Goal: Task Accomplishment & Management: Manage account settings

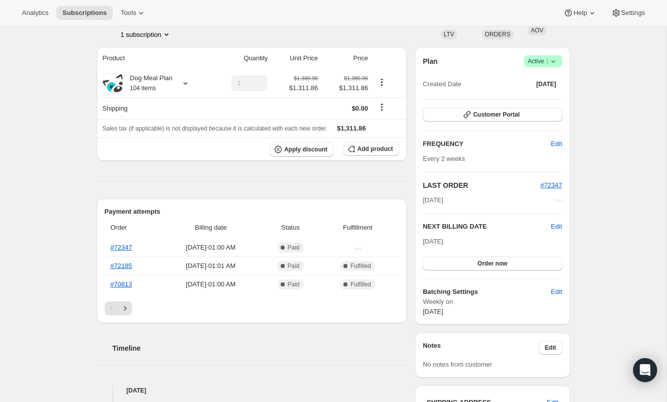
scroll to position [73, 0]
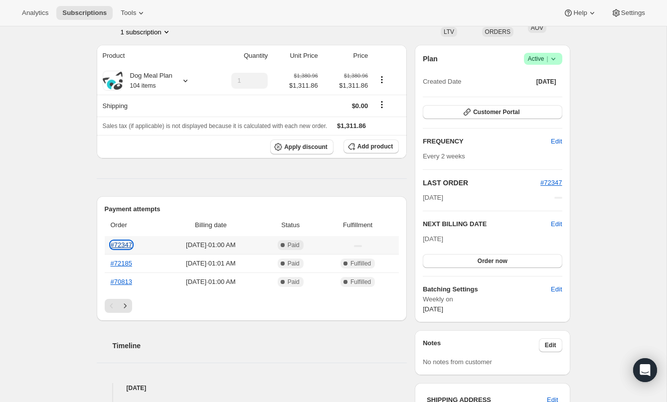
click at [119, 242] on link "#72347" at bounding box center [121, 244] width 21 height 7
click at [555, 221] on span "Edit" at bounding box center [556, 224] width 11 height 10
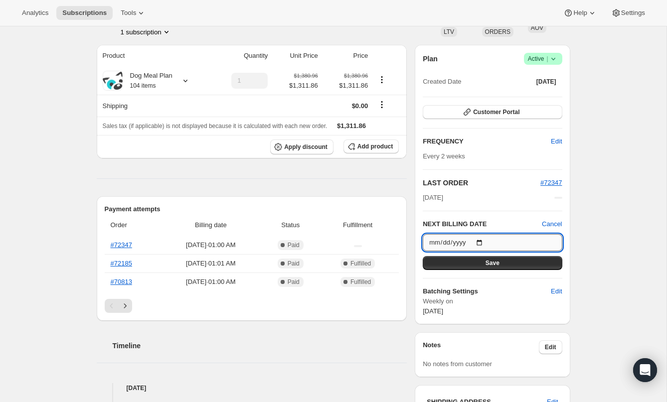
click at [482, 245] on input "2025-10-23" at bounding box center [492, 242] width 139 height 17
type input "2025-10-09"
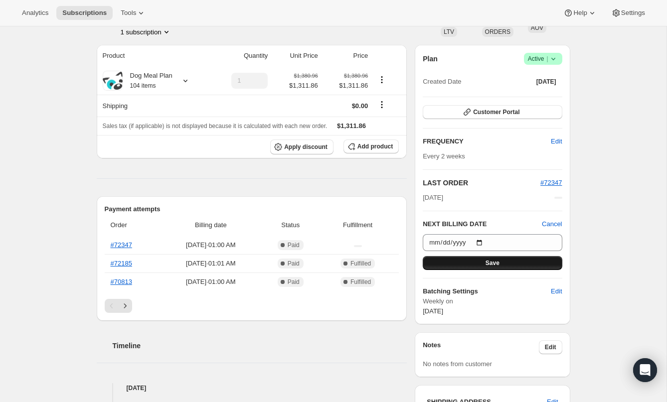
click at [477, 262] on button "Save" at bounding box center [492, 263] width 139 height 14
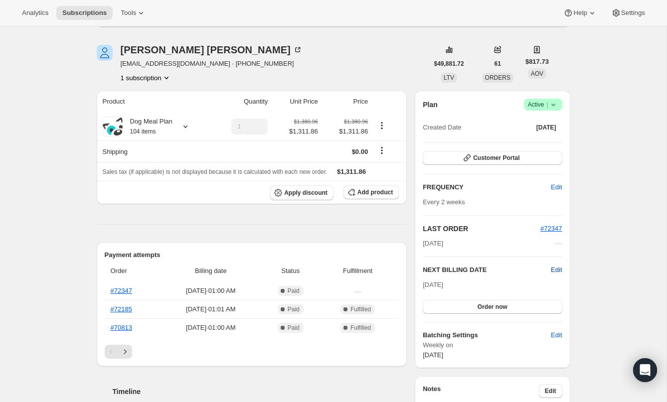
click at [558, 270] on span "Edit" at bounding box center [556, 270] width 11 height 10
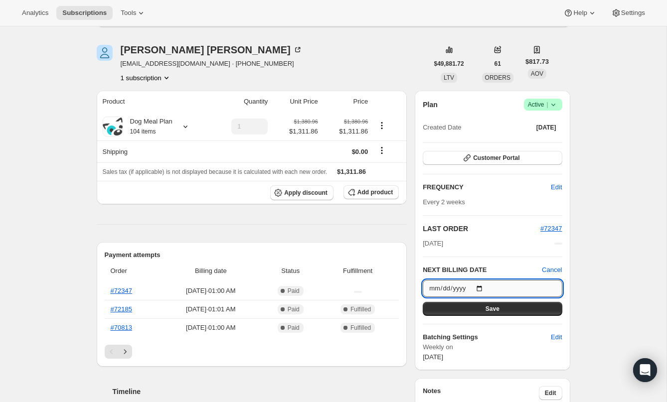
click at [489, 286] on input "2025-10-09" at bounding box center [492, 288] width 139 height 17
type input "2025-10-23"
click at [508, 307] on button "Save" at bounding box center [492, 309] width 139 height 14
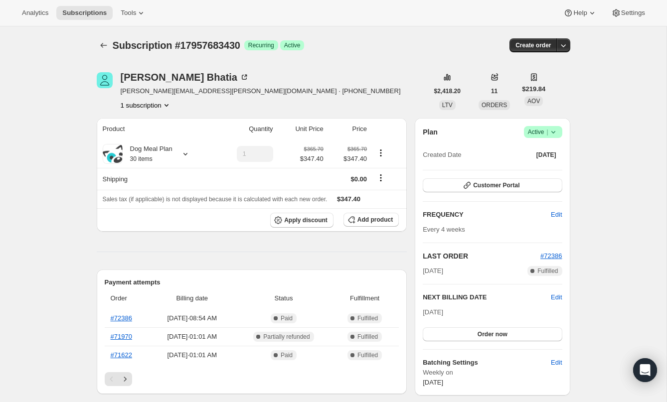
scroll to position [65, 0]
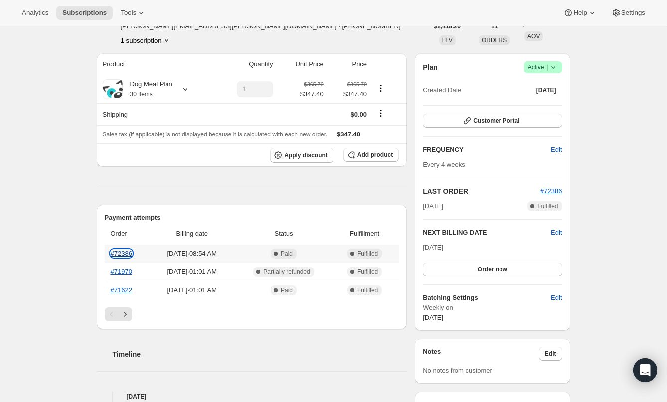
click at [121, 256] on link "#72386" at bounding box center [121, 253] width 21 height 7
click at [554, 235] on span "Edit" at bounding box center [556, 234] width 11 height 10
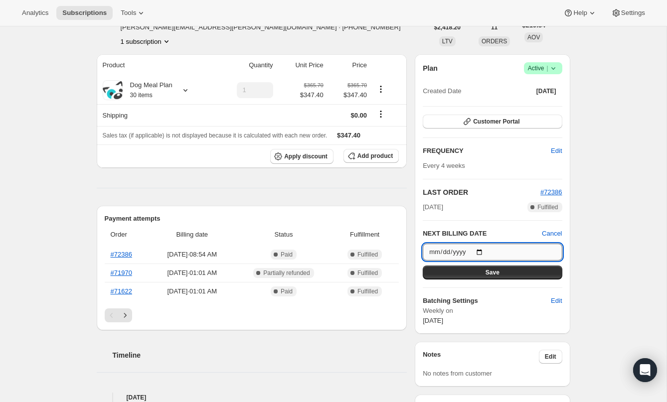
click at [484, 252] on input "2025-10-30" at bounding box center [492, 252] width 139 height 17
type input "2025-10-23"
click at [499, 274] on button "Save" at bounding box center [492, 273] width 139 height 14
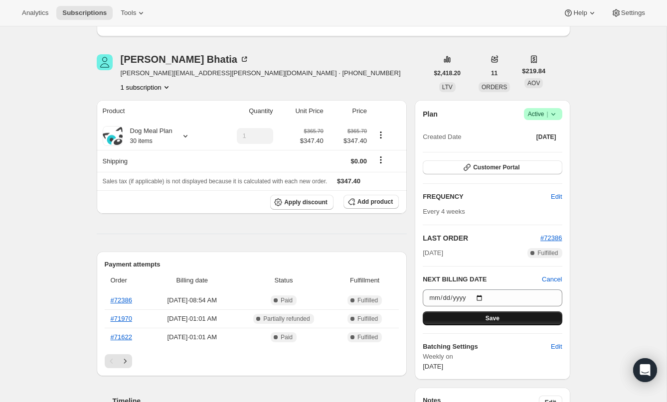
click at [485, 314] on span "Save" at bounding box center [492, 318] width 14 height 8
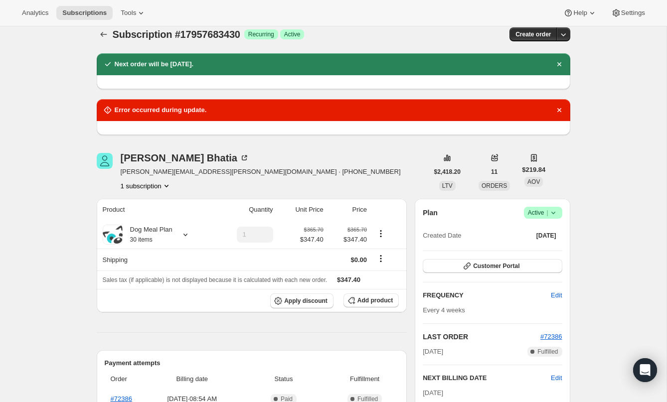
scroll to position [10, 0]
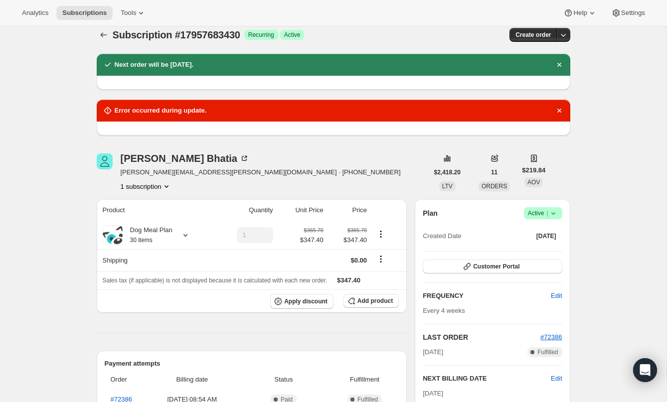
click at [224, 113] on div "Error occurred during update." at bounding box center [333, 111] width 461 height 10
drag, startPoint x: 130, startPoint y: 110, endPoint x: 124, endPoint y: 110, distance: 6.0
click at [129, 110] on h2 "Error occurred during update." at bounding box center [161, 111] width 92 height 10
click at [105, 112] on icon at bounding box center [108, 111] width 10 height 10
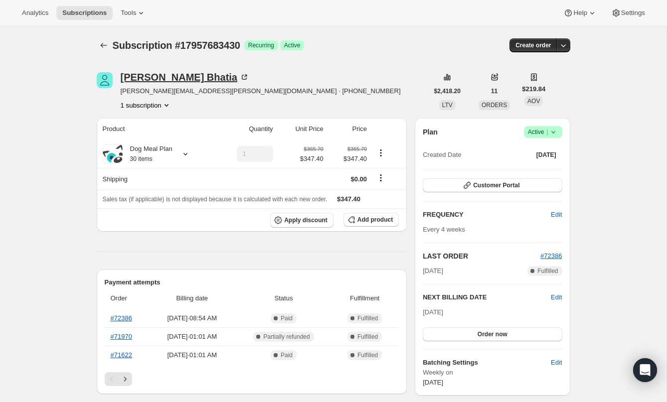
click at [177, 82] on div "Chanpreet Bhatia" at bounding box center [185, 77] width 129 height 10
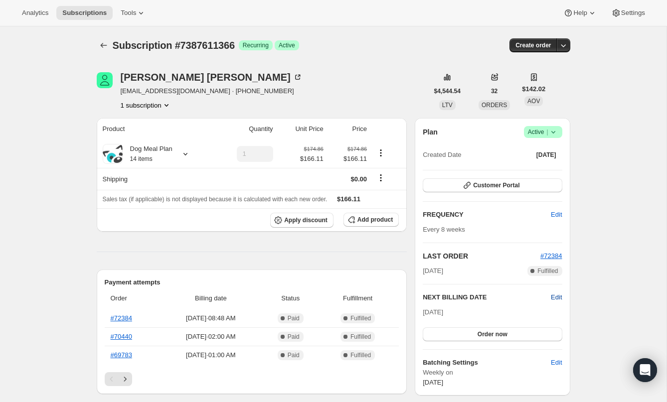
click at [556, 298] on span "Edit" at bounding box center [556, 298] width 11 height 10
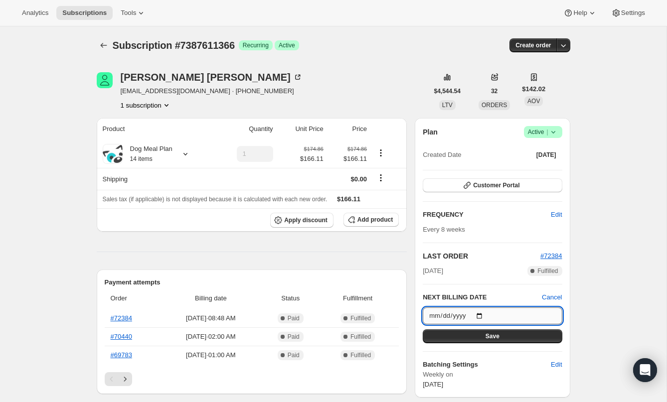
click at [484, 315] on input "[DATE]" at bounding box center [492, 315] width 139 height 17
type input "[DATE]"
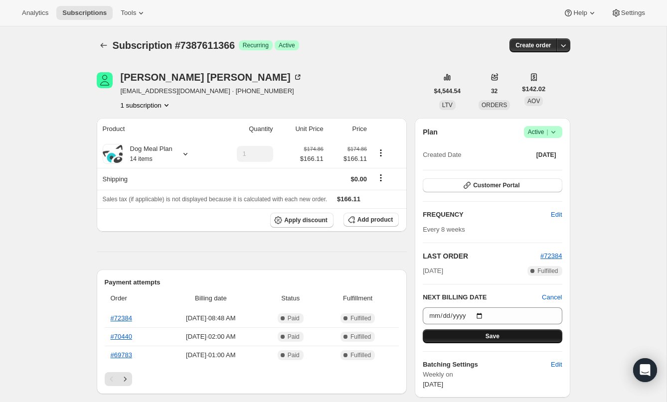
click at [476, 336] on button "Save" at bounding box center [492, 336] width 139 height 14
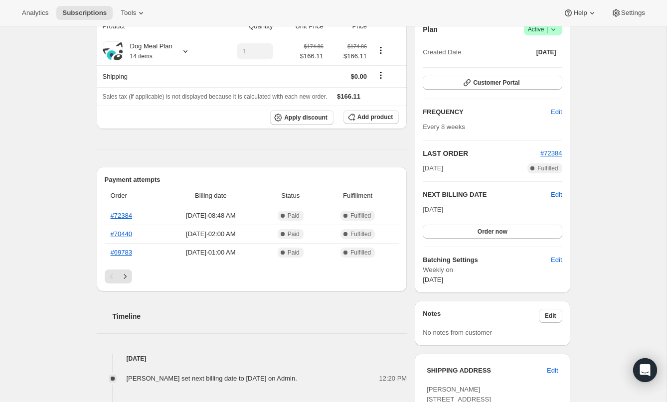
scroll to position [167, 0]
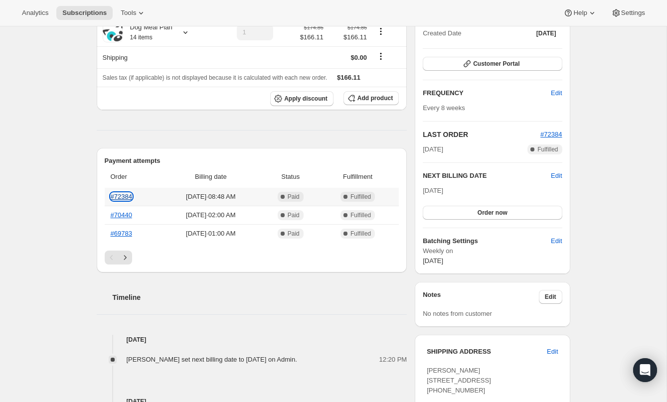
click at [123, 196] on link "#72384" at bounding box center [121, 196] width 21 height 7
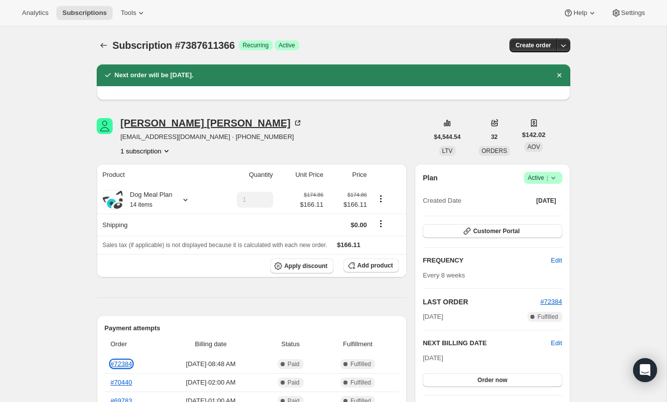
scroll to position [2, 0]
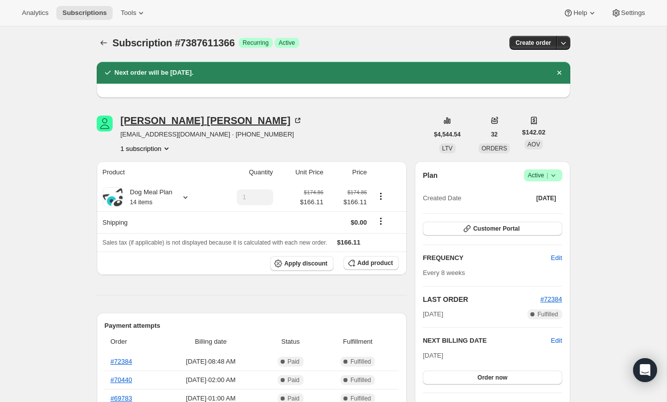
click at [163, 119] on div "[PERSON_NAME]" at bounding box center [212, 121] width 182 height 10
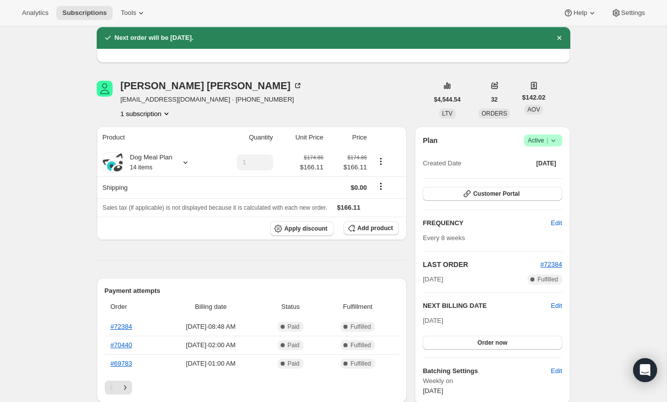
scroll to position [57, 0]
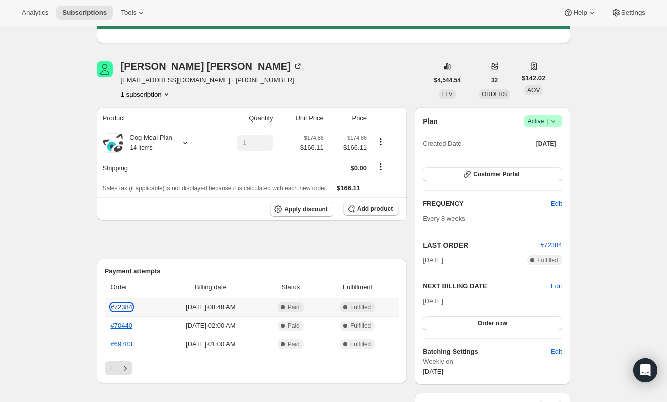
click at [122, 307] on link "#72384" at bounding box center [121, 306] width 21 height 7
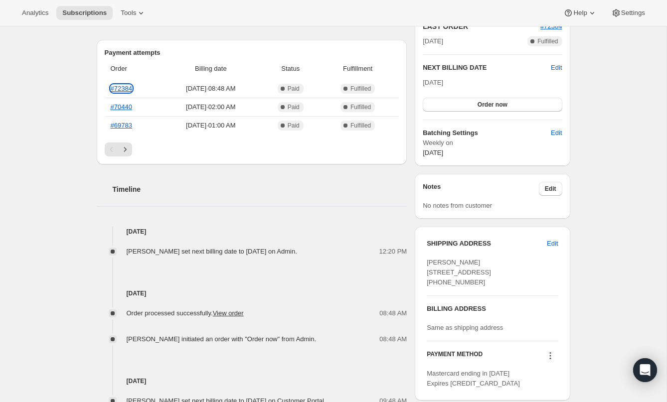
scroll to position [270, 0]
